Goal: Navigation & Orientation: Find specific page/section

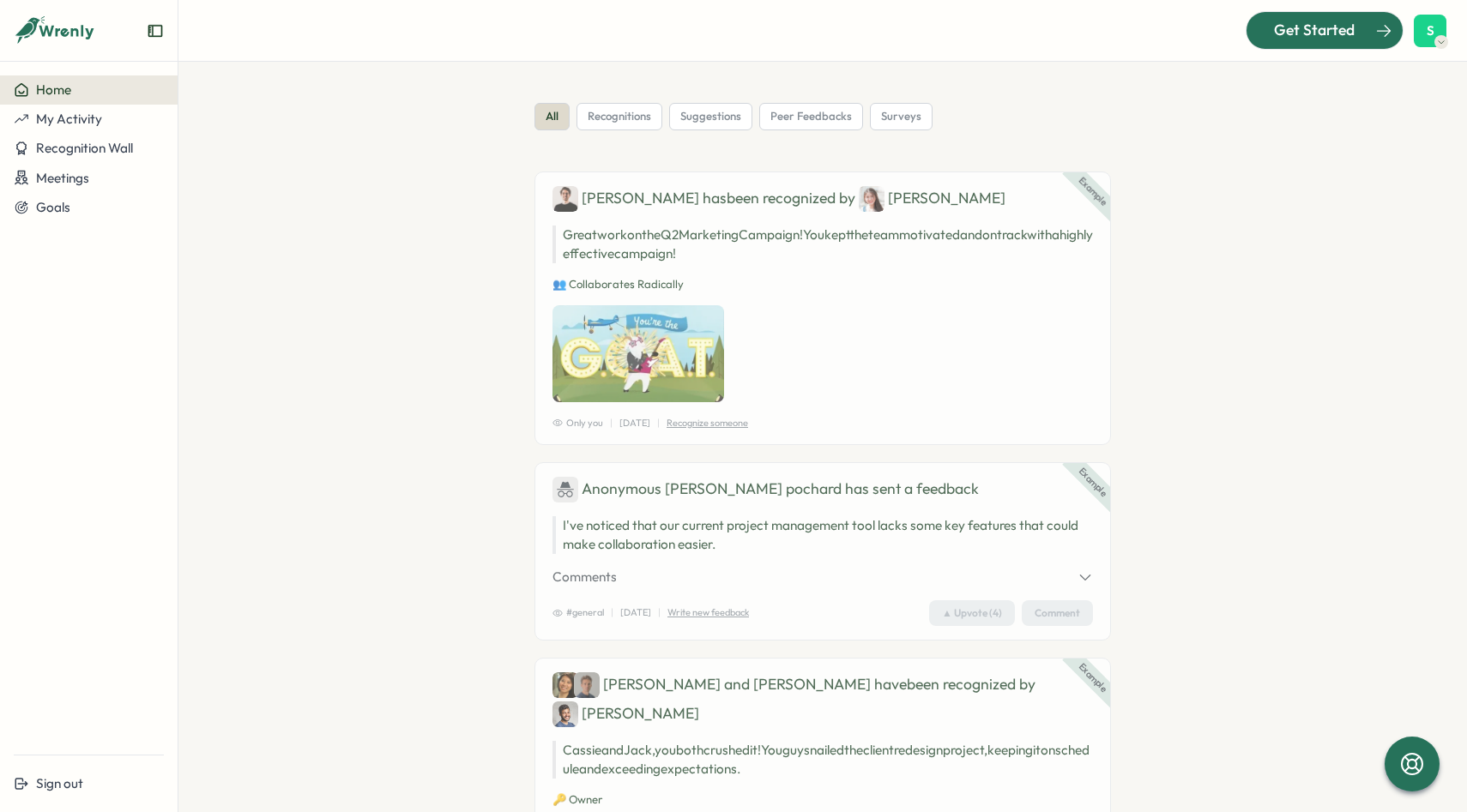
click at [1339, 24] on span "Get Started" at bounding box center [1314, 30] width 81 height 23
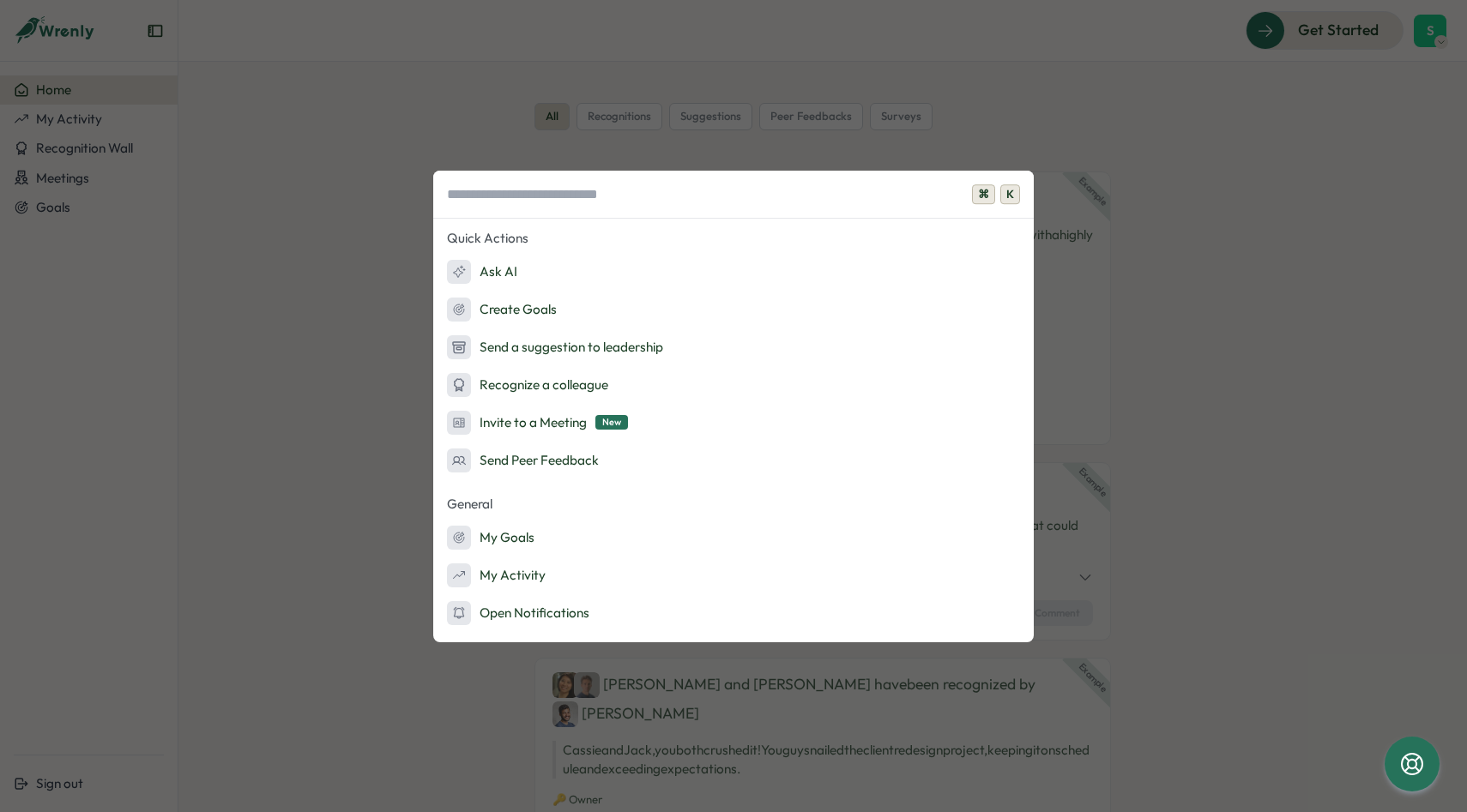
click at [1141, 122] on div "⌘ K Quick Actions Ask AI Create Goals Send a suggestion to leadership Recognize…" at bounding box center [734, 406] width 1467 height 812
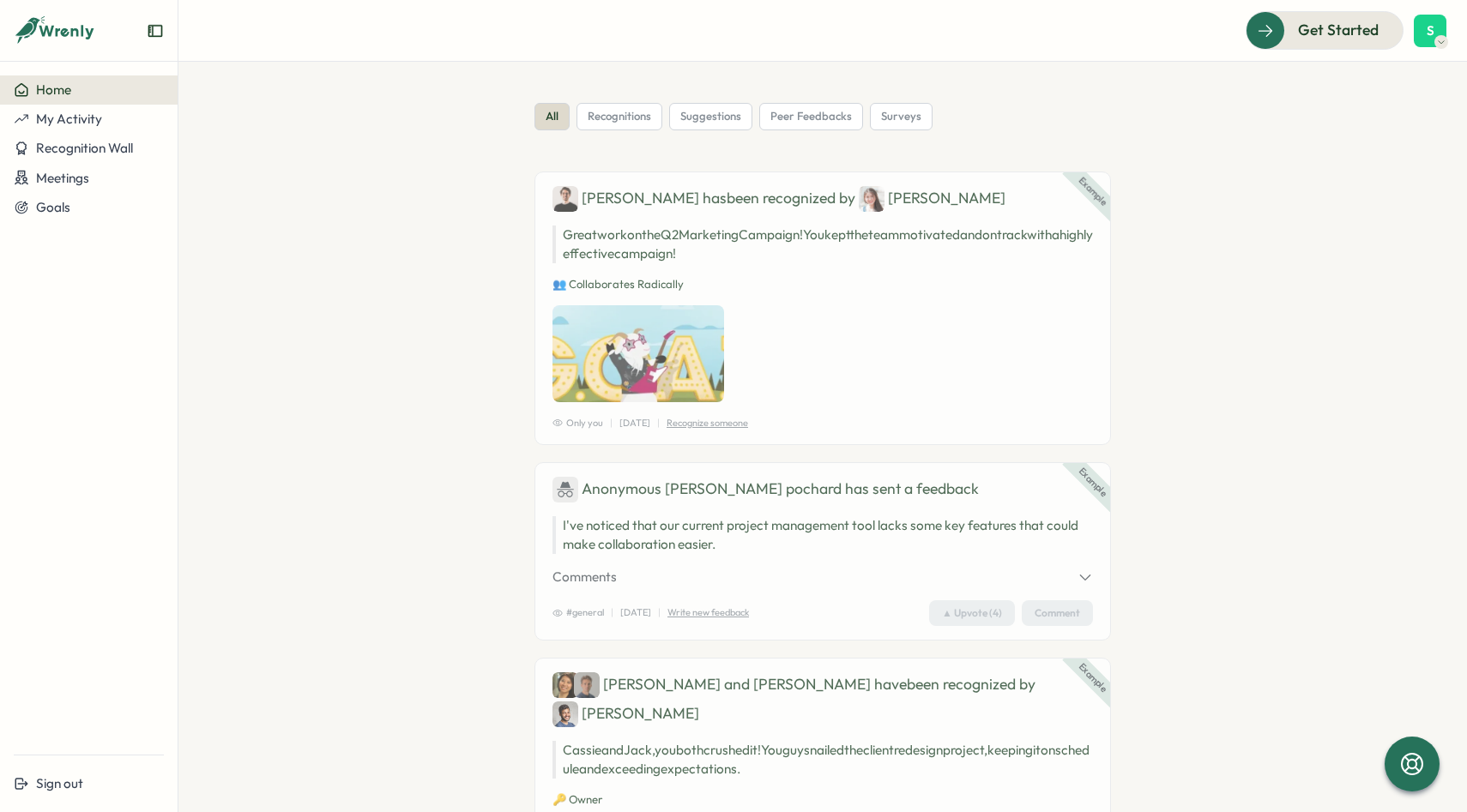
click at [1419, 21] on div "S" at bounding box center [1429, 31] width 33 height 33
click at [1401, 90] on div "Edit Profile" at bounding box center [1401, 84] width 85 height 19
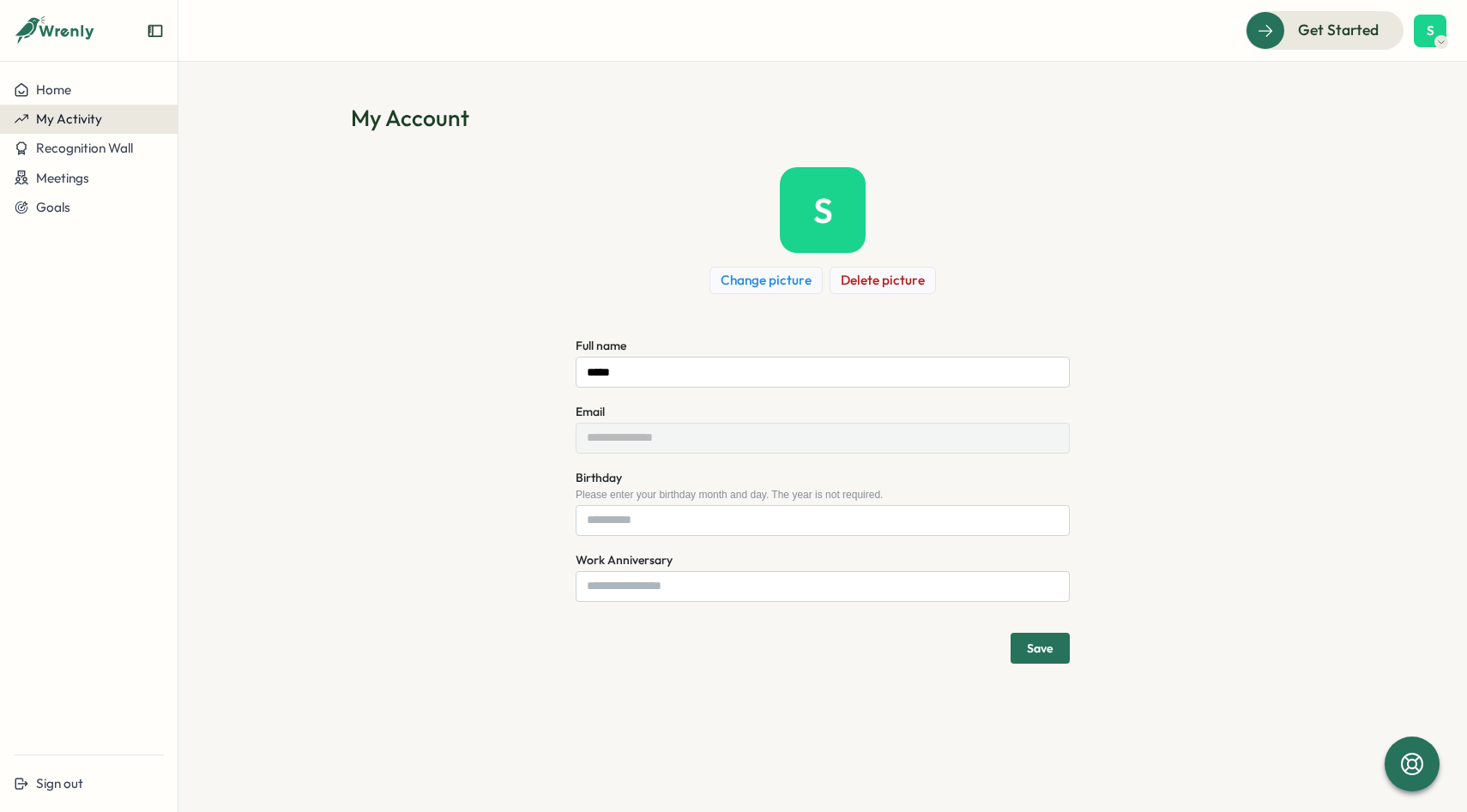
click at [101, 122] on div "My Activity" at bounding box center [89, 119] width 150 height 15
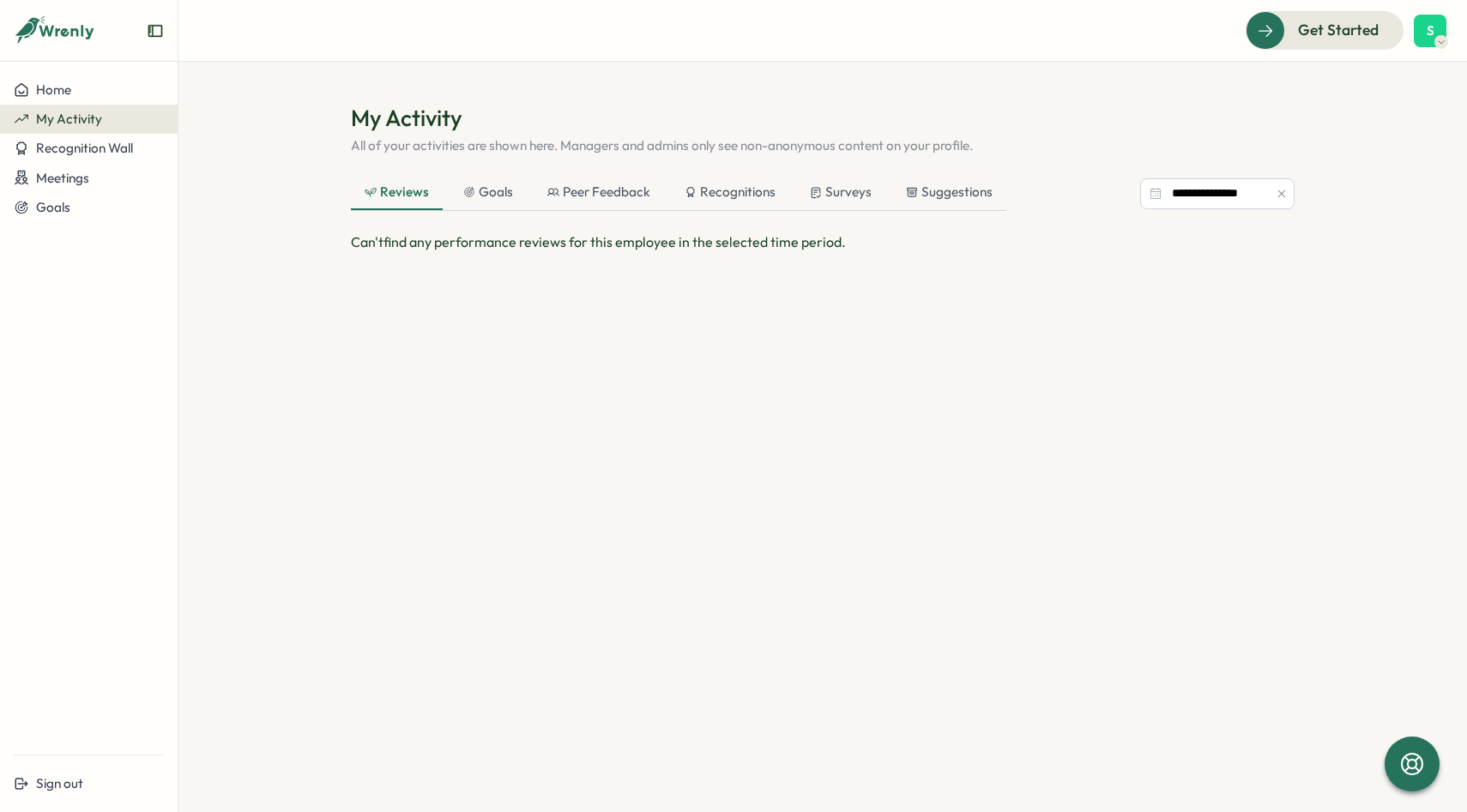
click at [159, 21] on div at bounding box center [88, 38] width 178 height 48
click at [153, 33] on icon "Expand sidebar" at bounding box center [155, 31] width 17 height 17
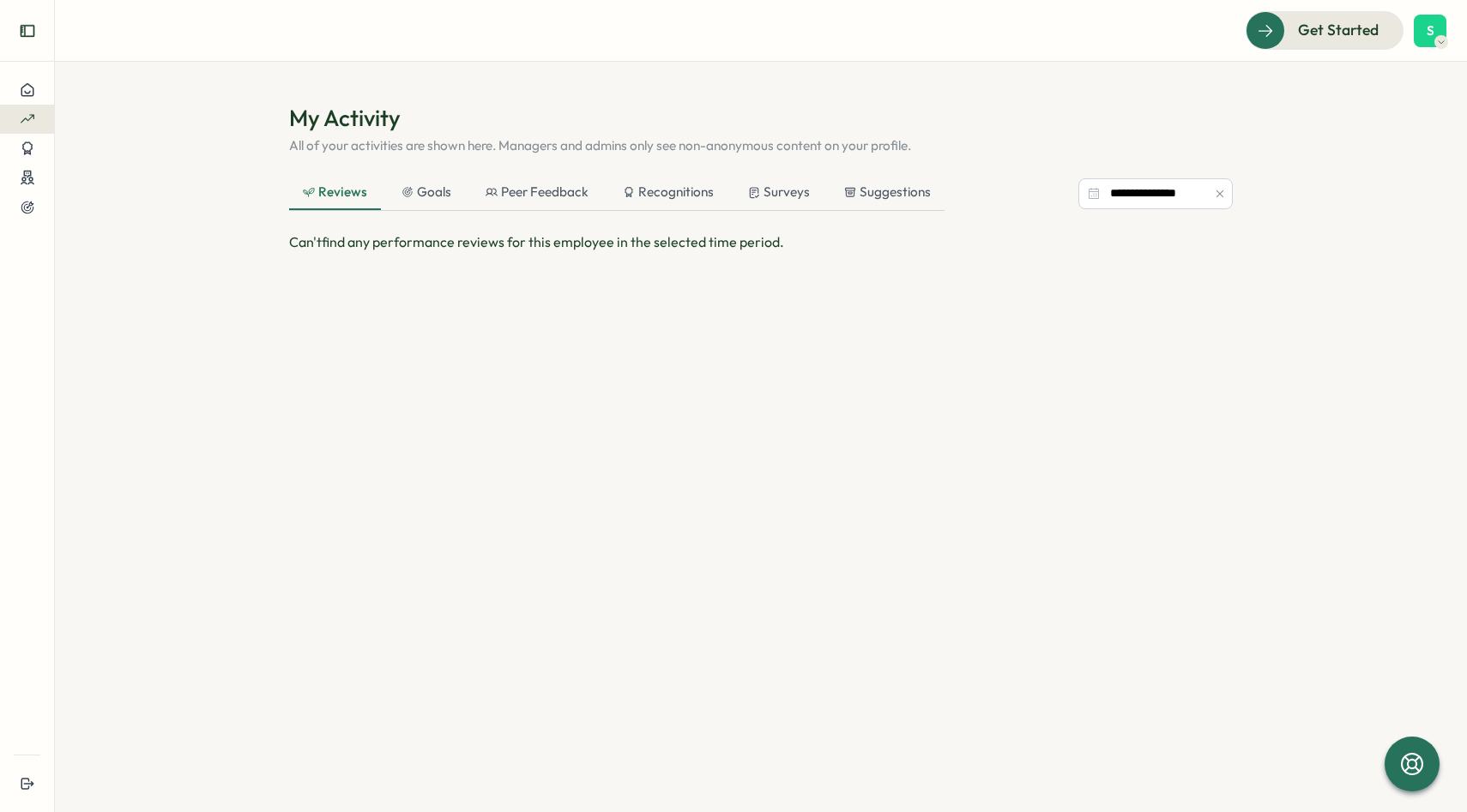
click at [28, 38] on button "Expand sidebar" at bounding box center [27, 31] width 35 height 35
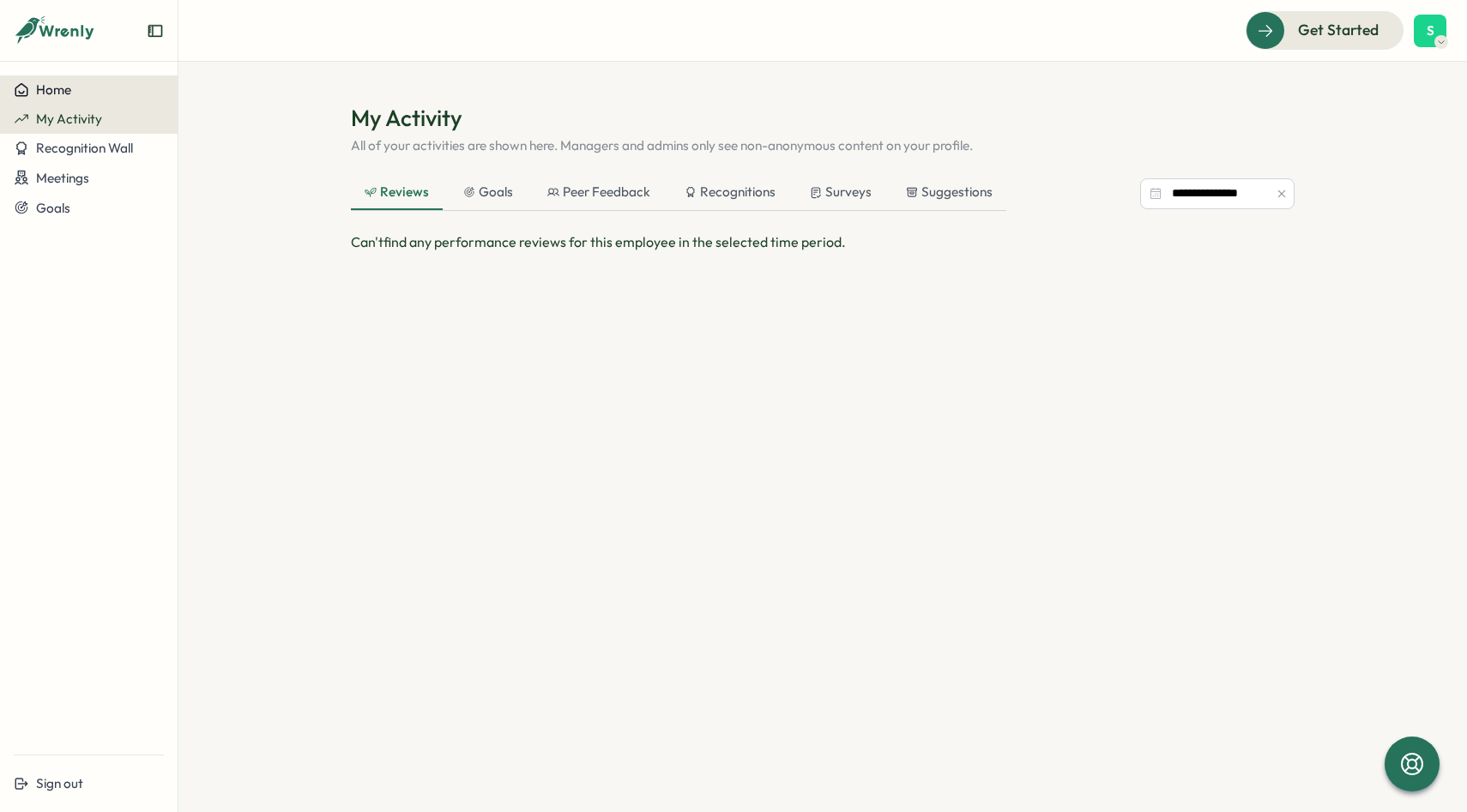
click at [43, 84] on span "Home" at bounding box center [53, 89] width 35 height 16
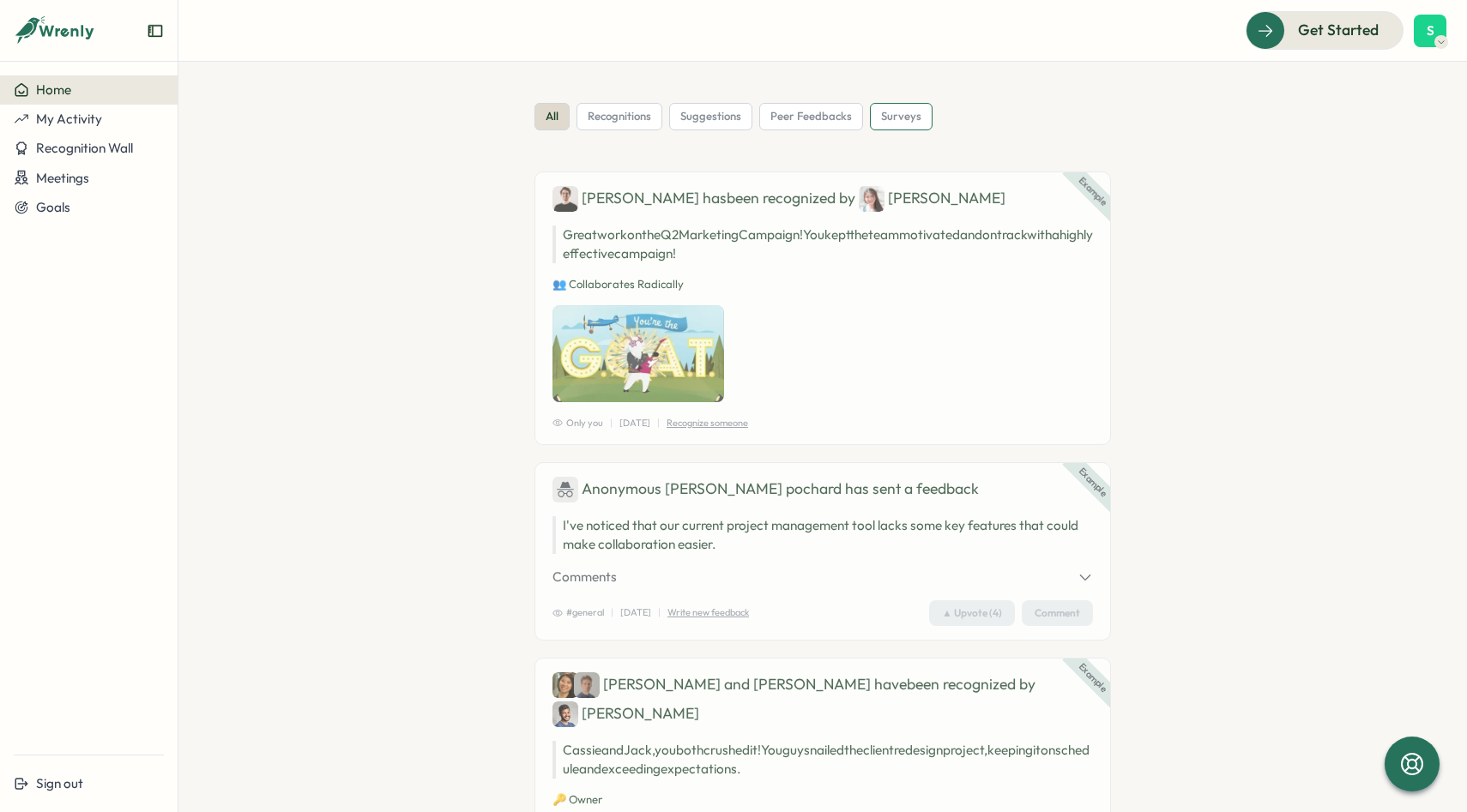
click at [908, 119] on span "surveys" at bounding box center [901, 116] width 40 height 15
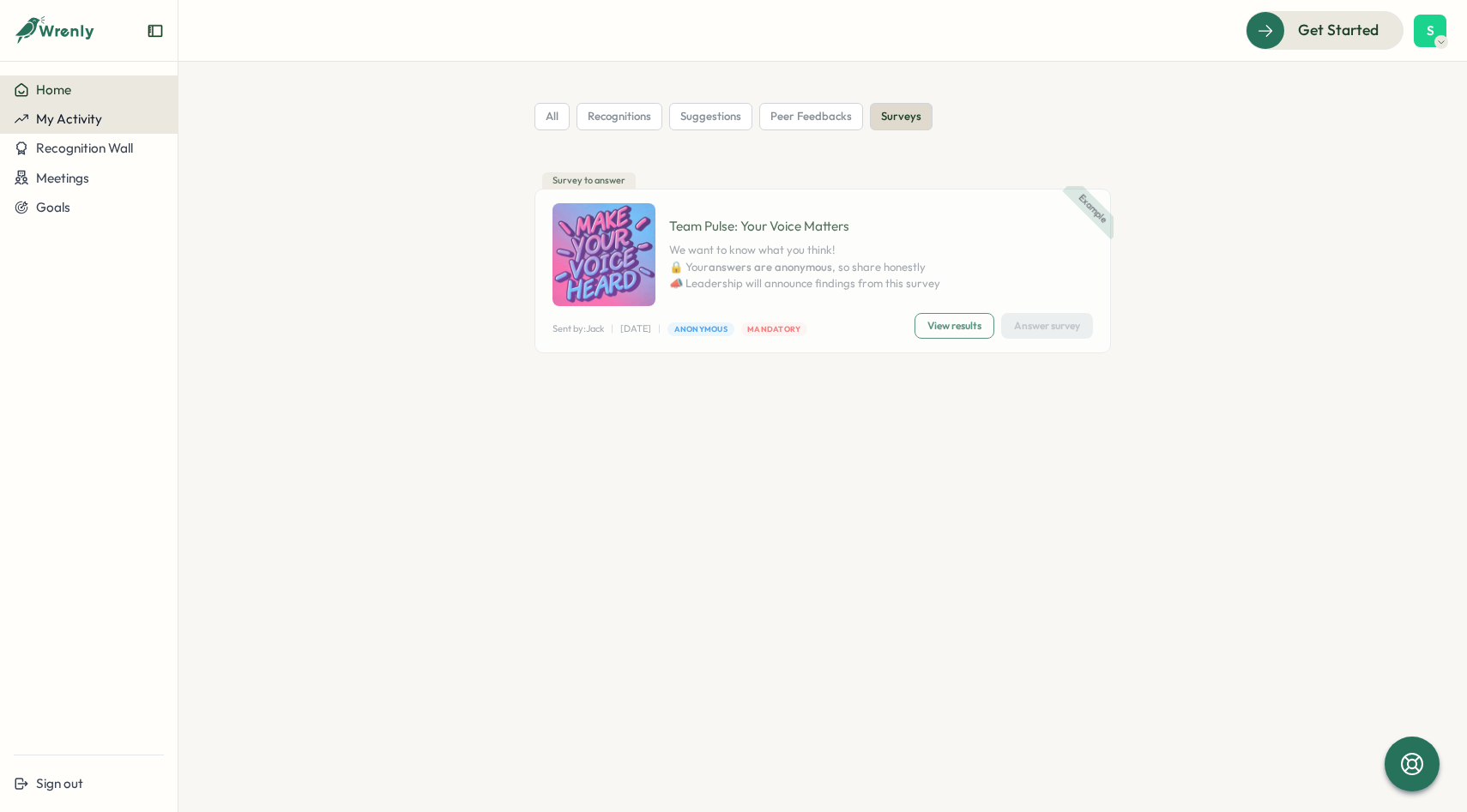
click at [85, 115] on span "My Activity" at bounding box center [69, 118] width 66 height 16
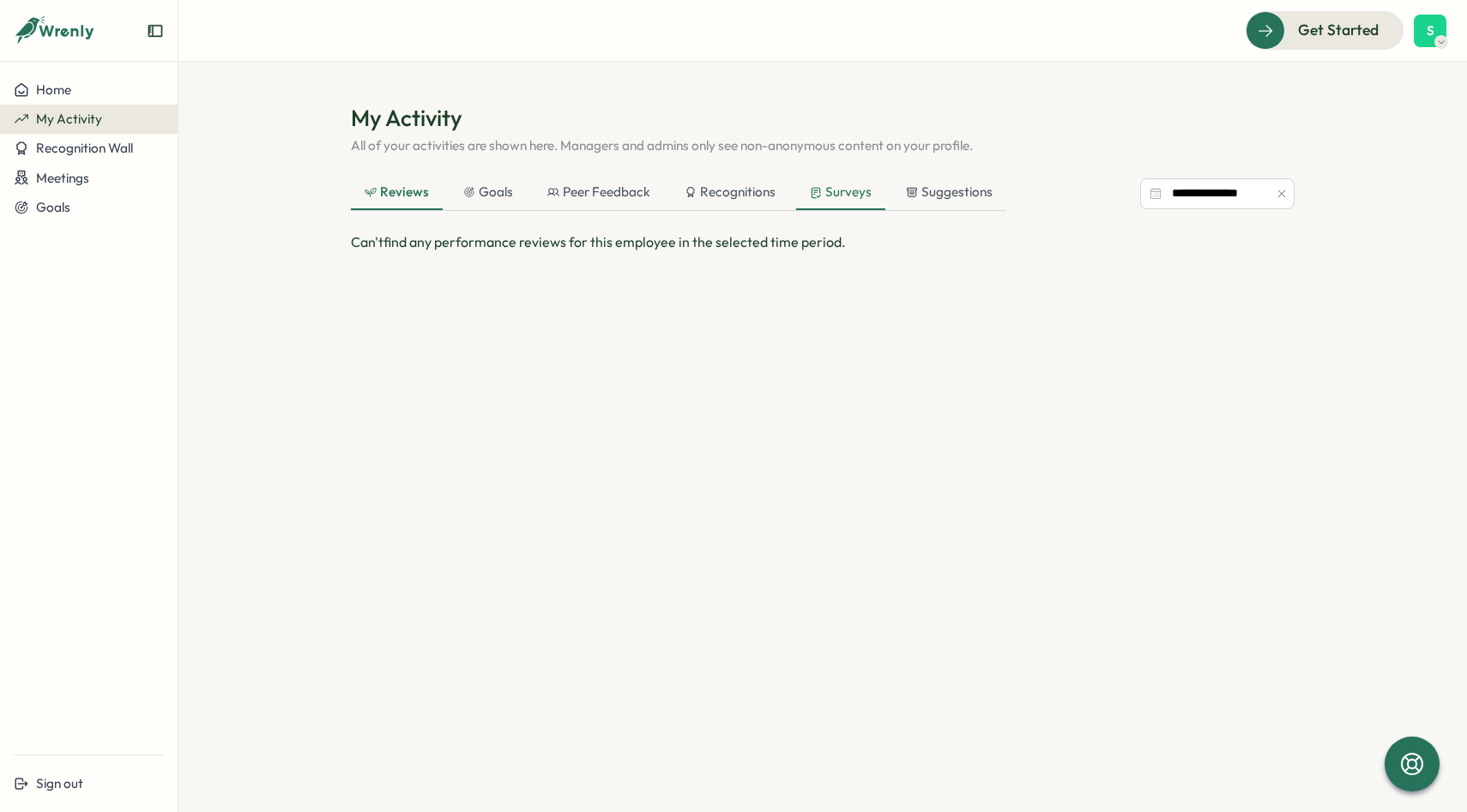
click at [817, 196] on icon at bounding box center [815, 192] width 12 height 13
